Goal: Task Accomplishment & Management: Manage account settings

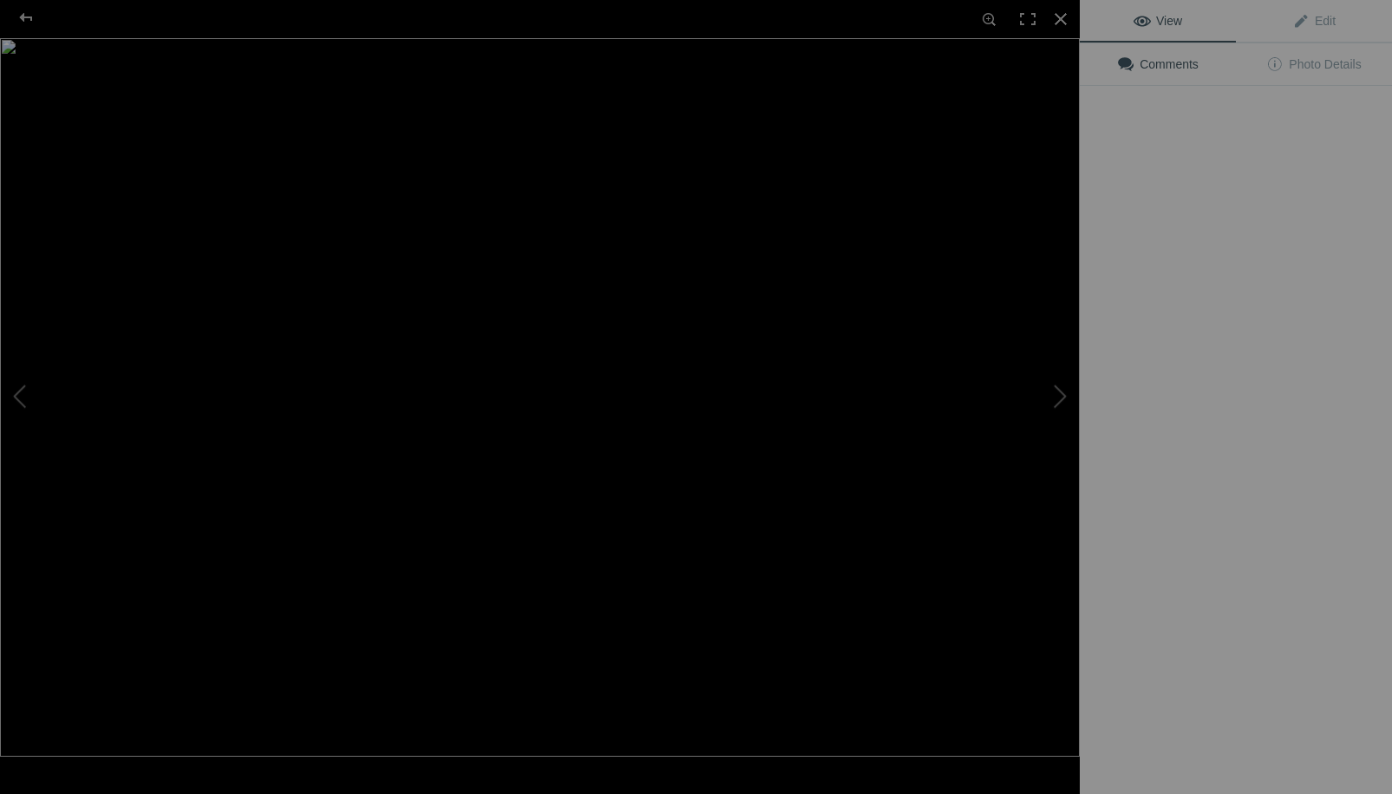
click at [472, 277] on img at bounding box center [540, 397] width 1080 height 718
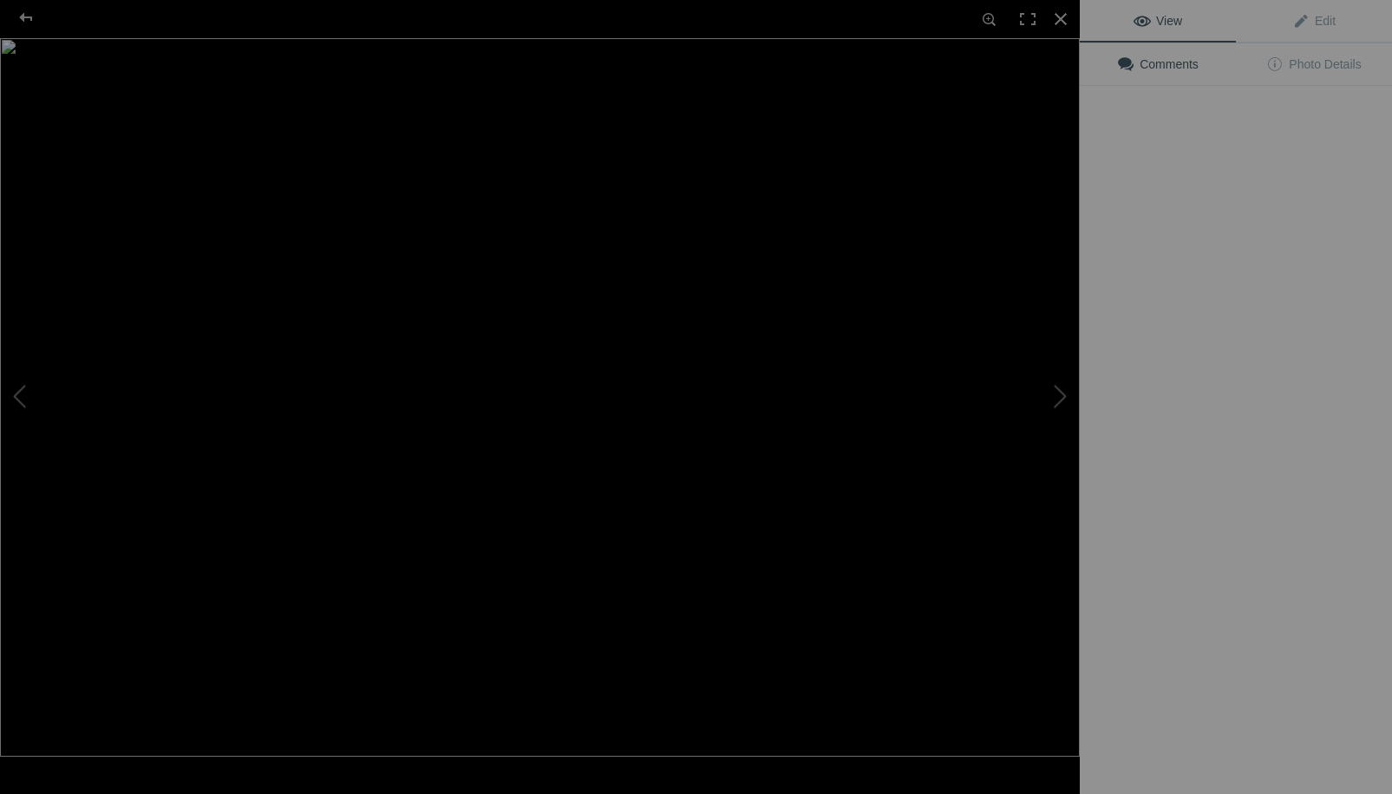
click at [476, 250] on img at bounding box center [540, 397] width 1080 height 718
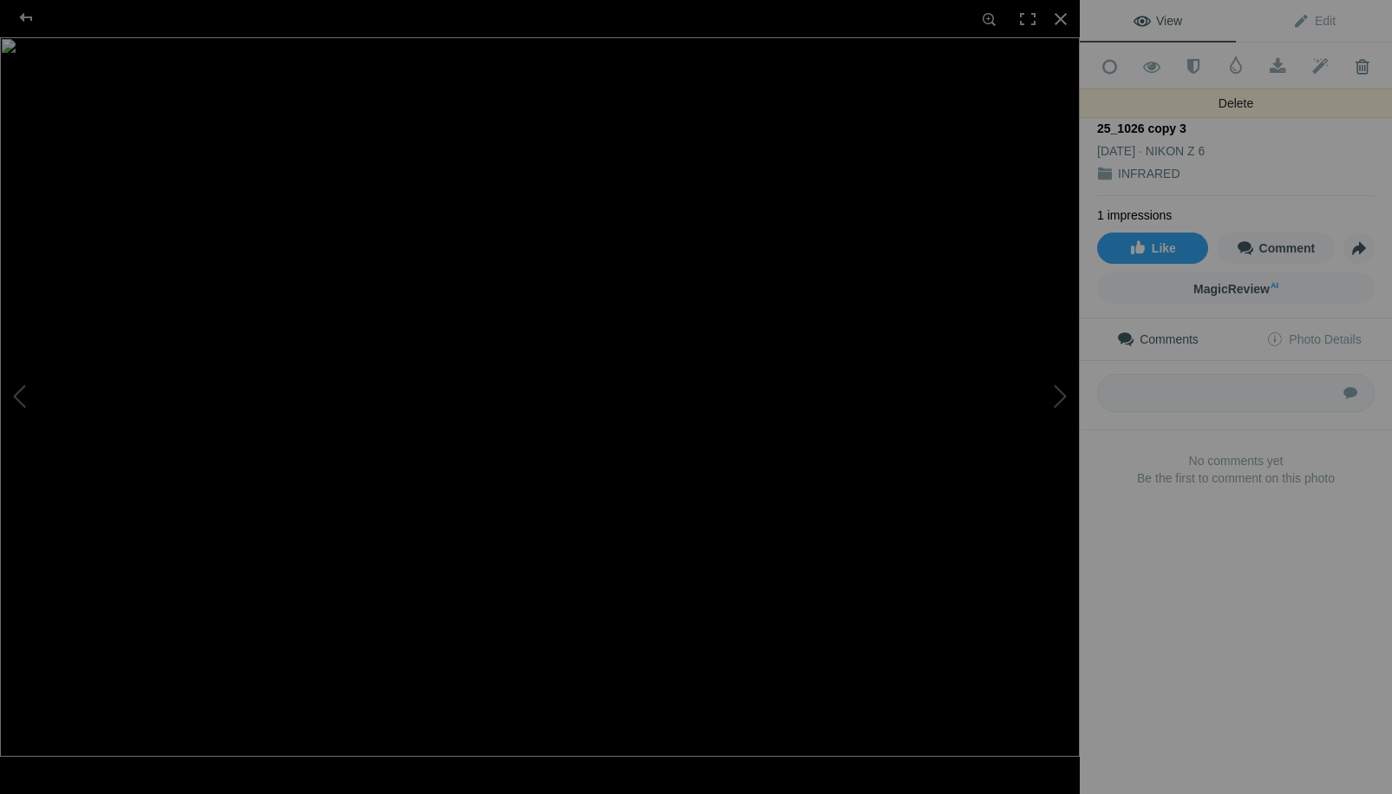
click at [1363, 62] on span at bounding box center [1362, 66] width 43 height 17
click at [1361, 63] on span at bounding box center [1362, 66] width 43 height 17
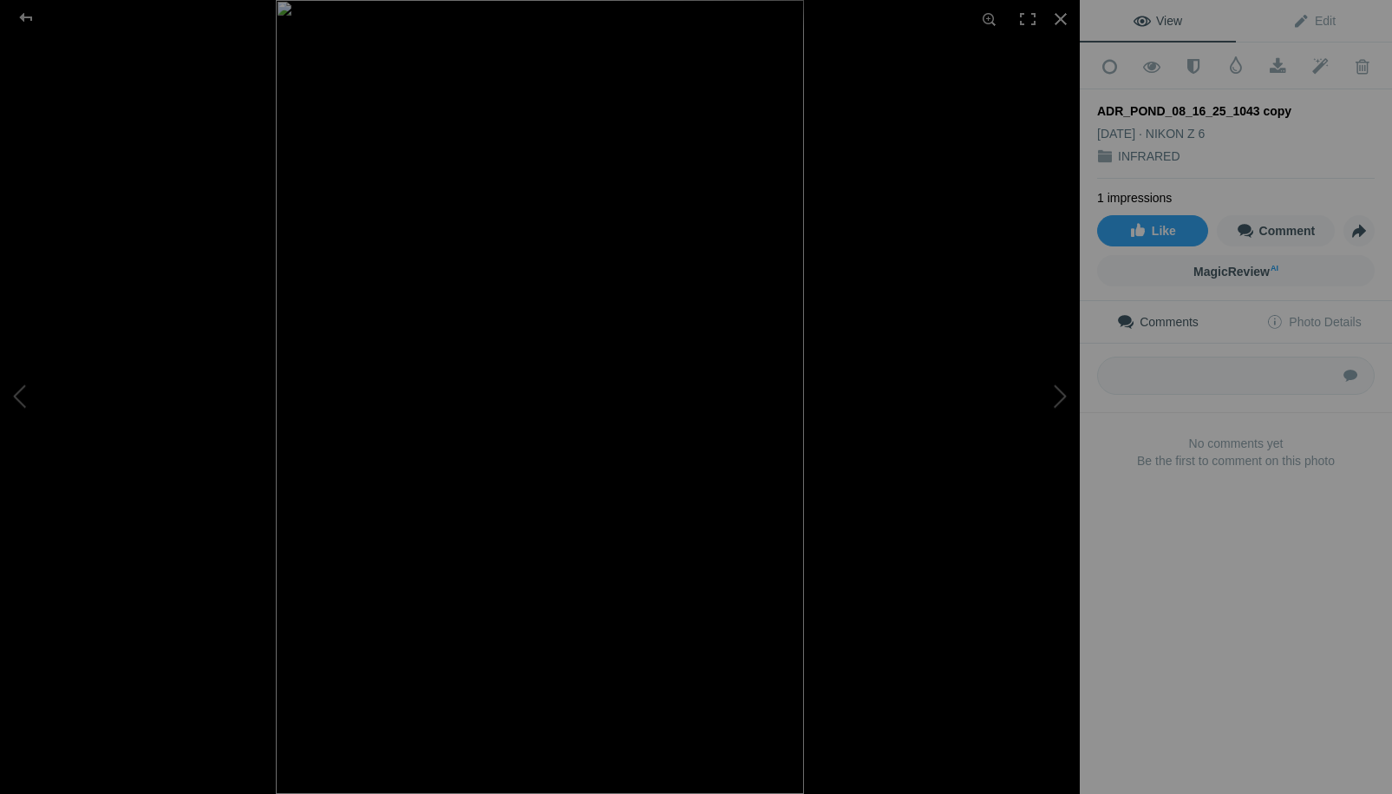
click at [110, 134] on div at bounding box center [540, 397] width 1080 height 794
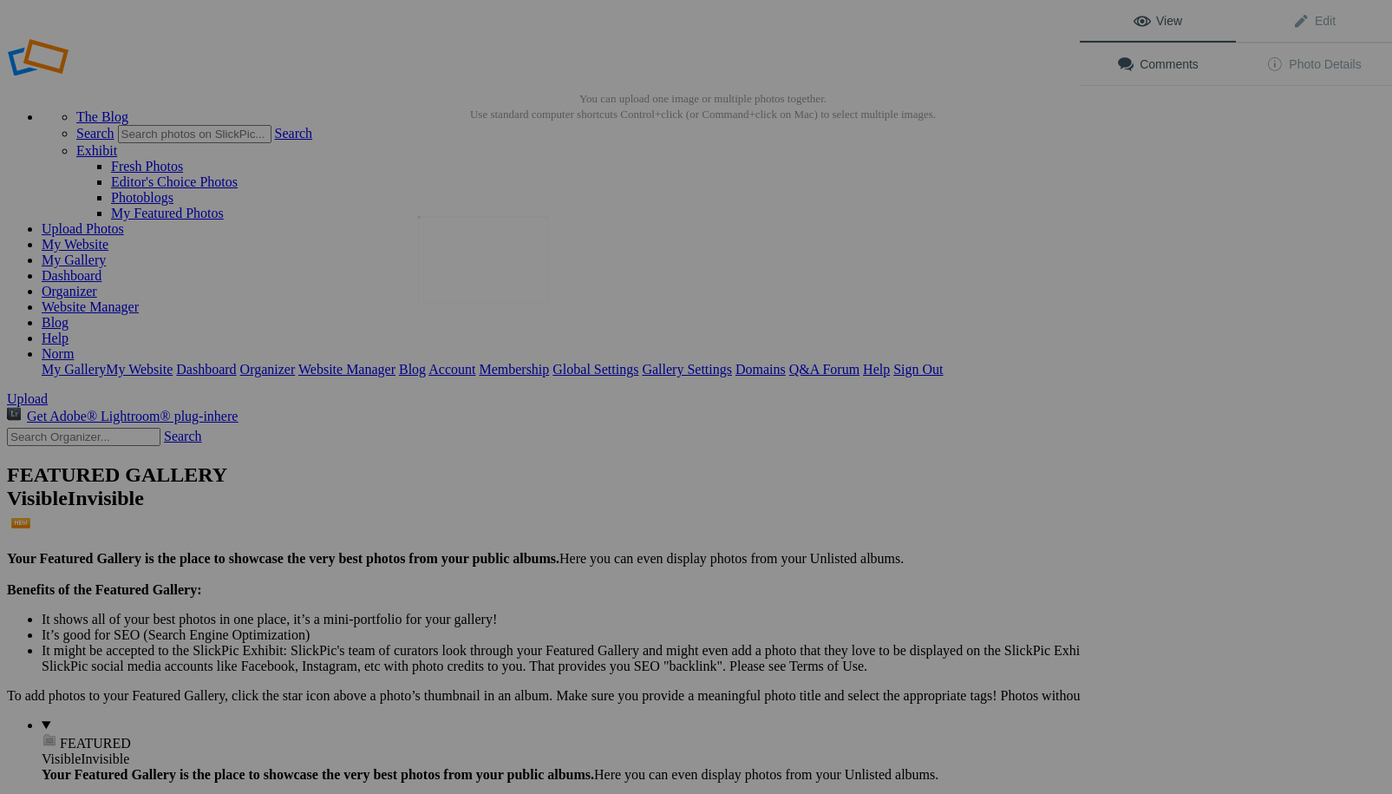
click at [501, 265] on img at bounding box center [483, 259] width 130 height 87
